Goal: Browse casually

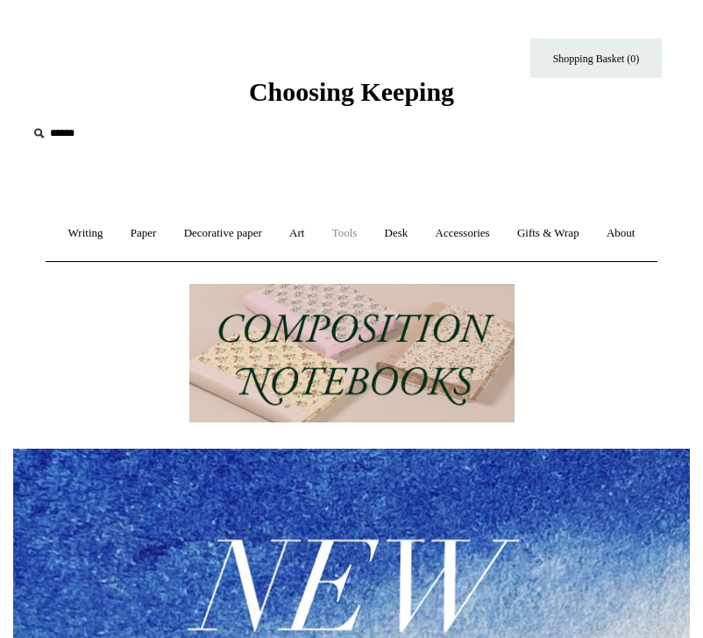
click at [370, 239] on link "Tools +" at bounding box center [345, 233] width 50 height 46
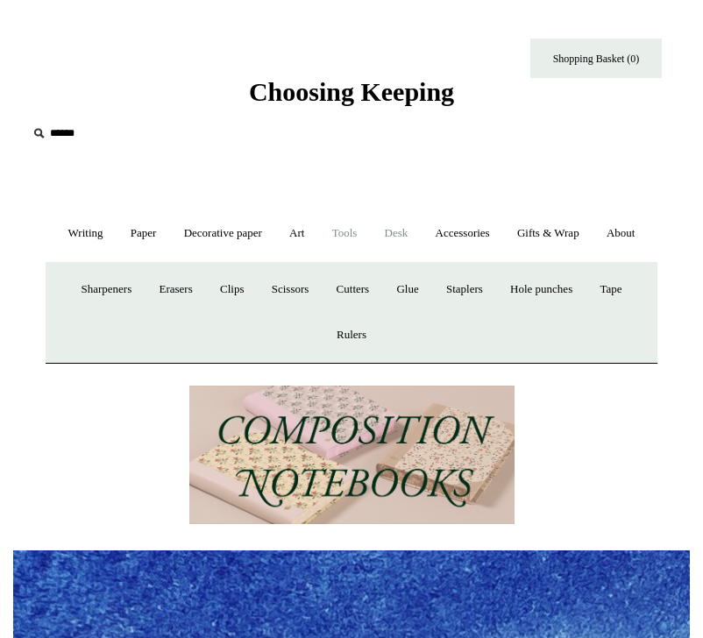
scroll to position [0, 677]
click at [421, 238] on link "Desk +" at bounding box center [397, 233] width 48 height 46
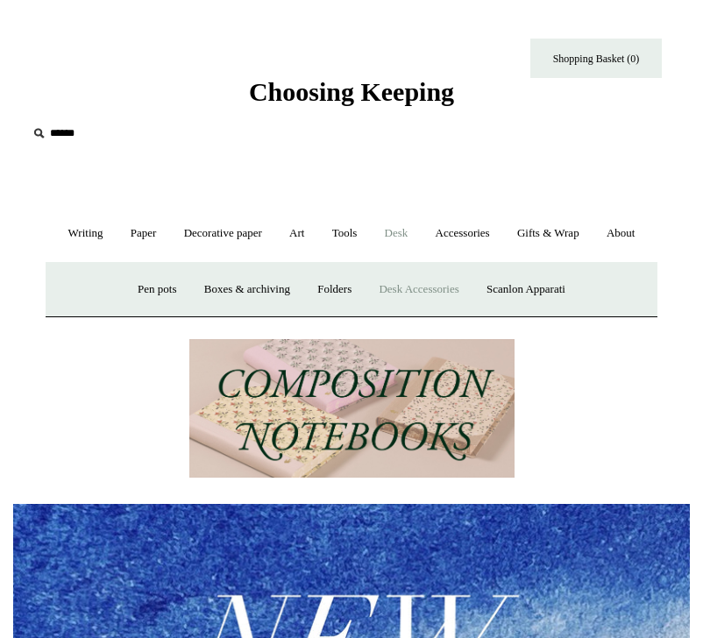
click at [432, 313] on link "Desk Accessories" at bounding box center [419, 290] width 104 height 46
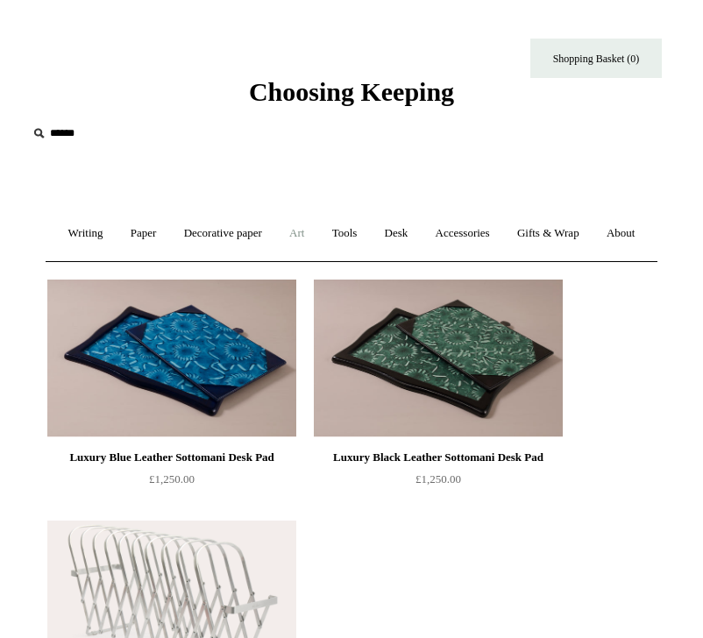
click at [317, 236] on link "Art +" at bounding box center [296, 233] width 39 height 46
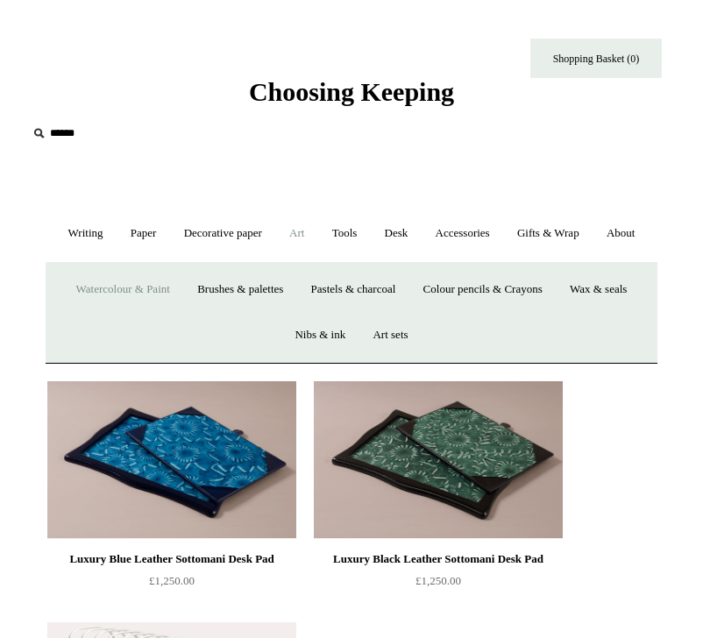
click at [114, 313] on link "Watercolour & Paint" at bounding box center [123, 290] width 118 height 46
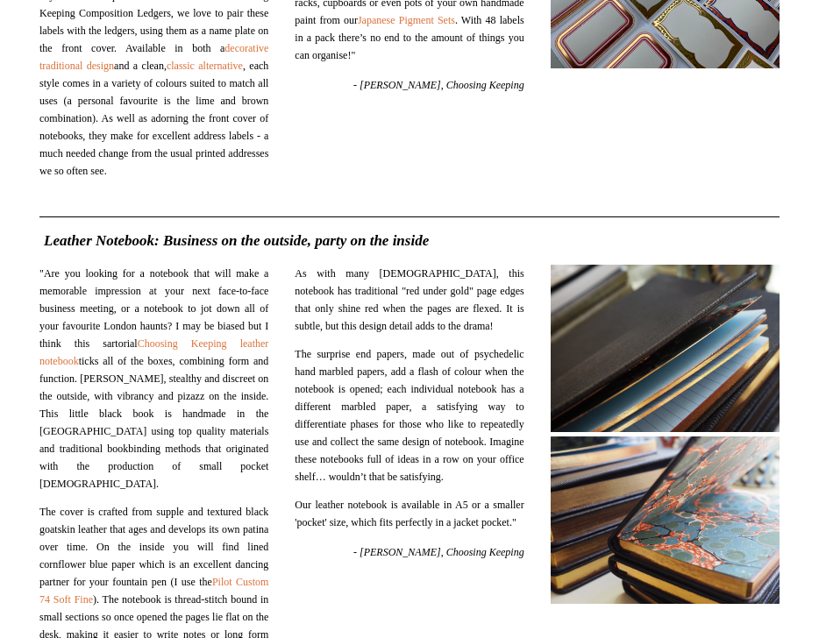
scroll to position [18971, 0]
